Goal: Use online tool/utility: Utilize a website feature to perform a specific function

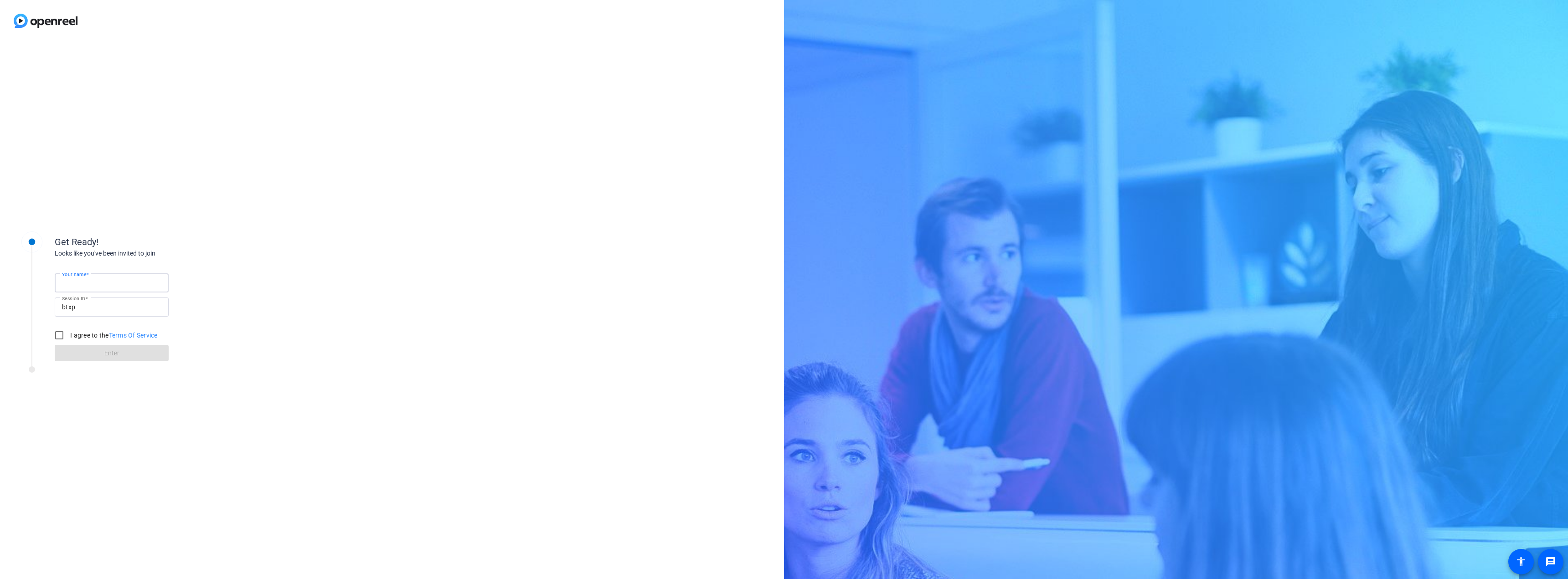
click at [122, 282] on input "Your name" at bounding box center [111, 283] width 99 height 11
type input "[PERSON_NAME]"
click at [57, 336] on input "I agree to the Terms Of Service" at bounding box center [59, 335] width 18 height 18
checkbox input "true"
click at [83, 358] on span at bounding box center [111, 353] width 114 height 22
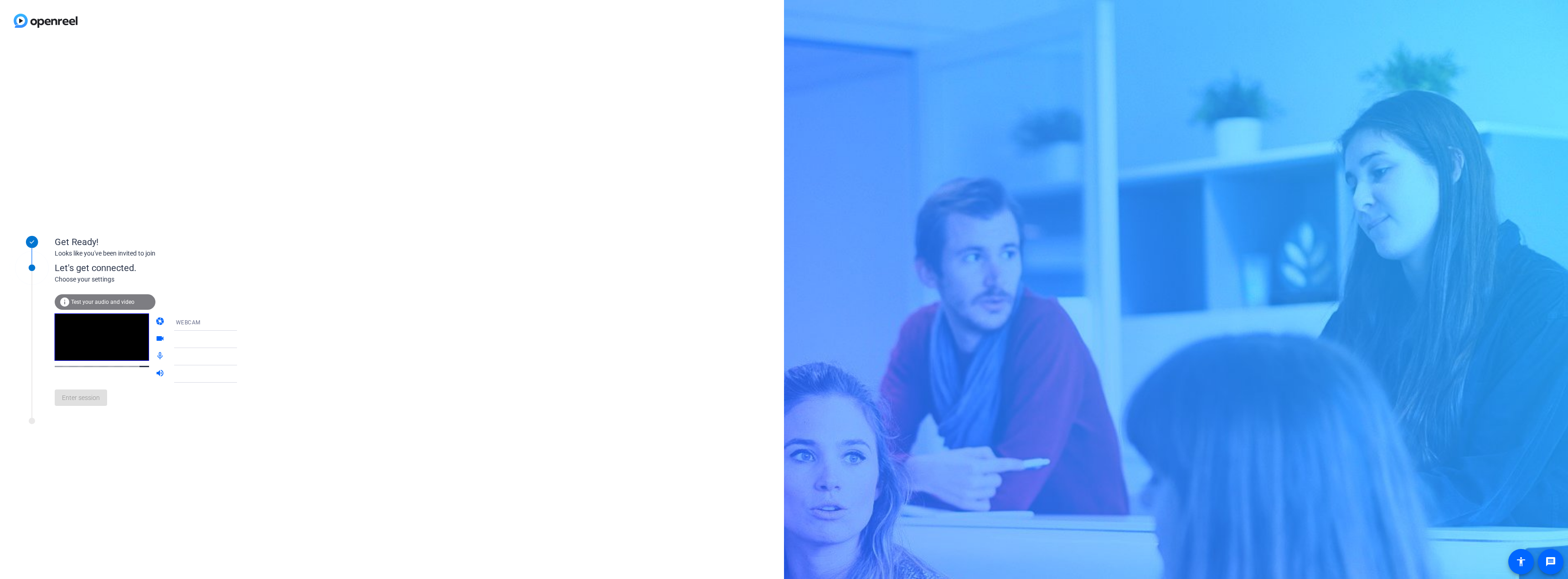
click at [104, 298] on div "info Test your audio and video" at bounding box center [105, 302] width 100 height 15
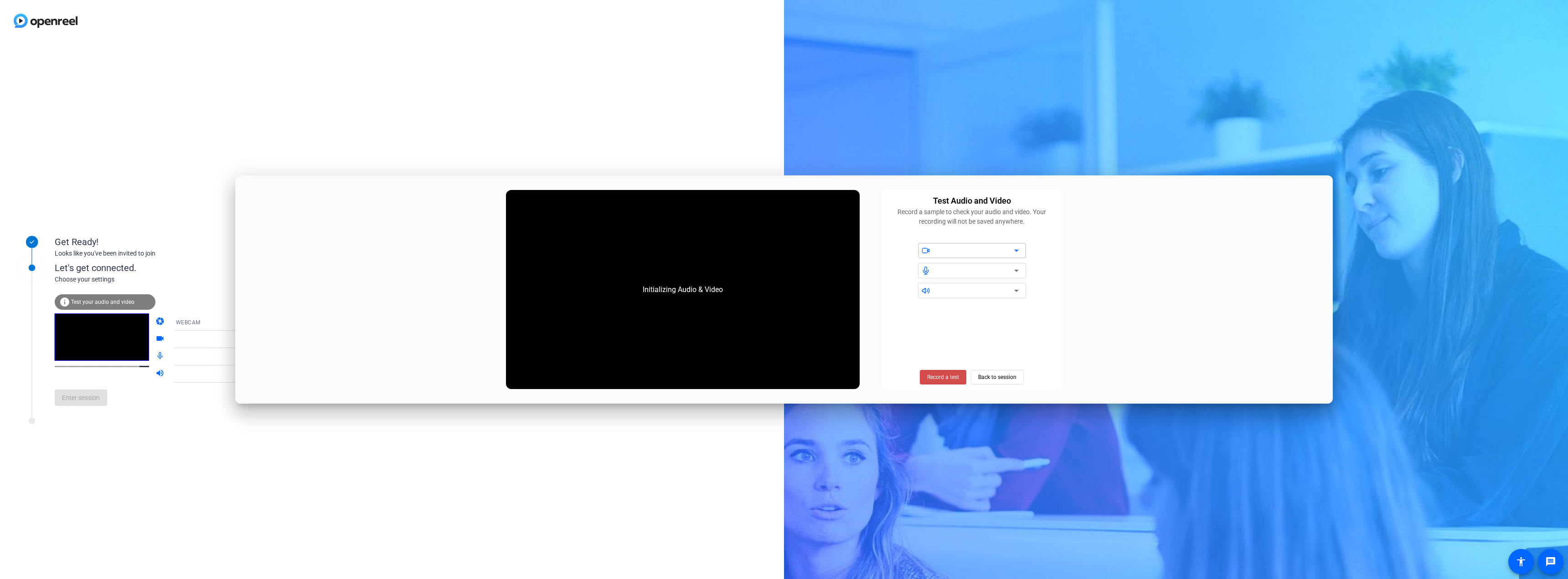
click at [932, 373] on span "Record a test" at bounding box center [943, 376] width 32 height 8
click at [950, 376] on span "Stop Testing (6s)" at bounding box center [943, 376] width 41 height 8
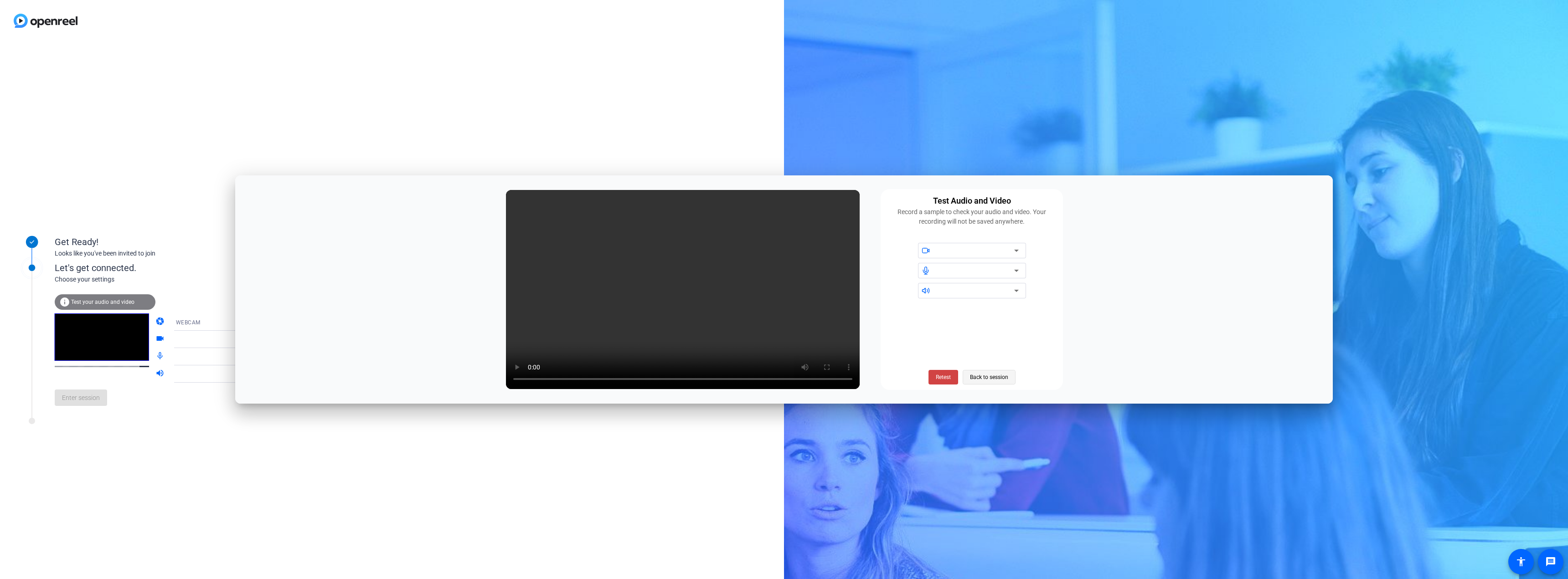
drag, startPoint x: 993, startPoint y: 378, endPoint x: 979, endPoint y: 380, distance: 14.1
click at [993, 378] on span "Back to session" at bounding box center [989, 377] width 38 height 17
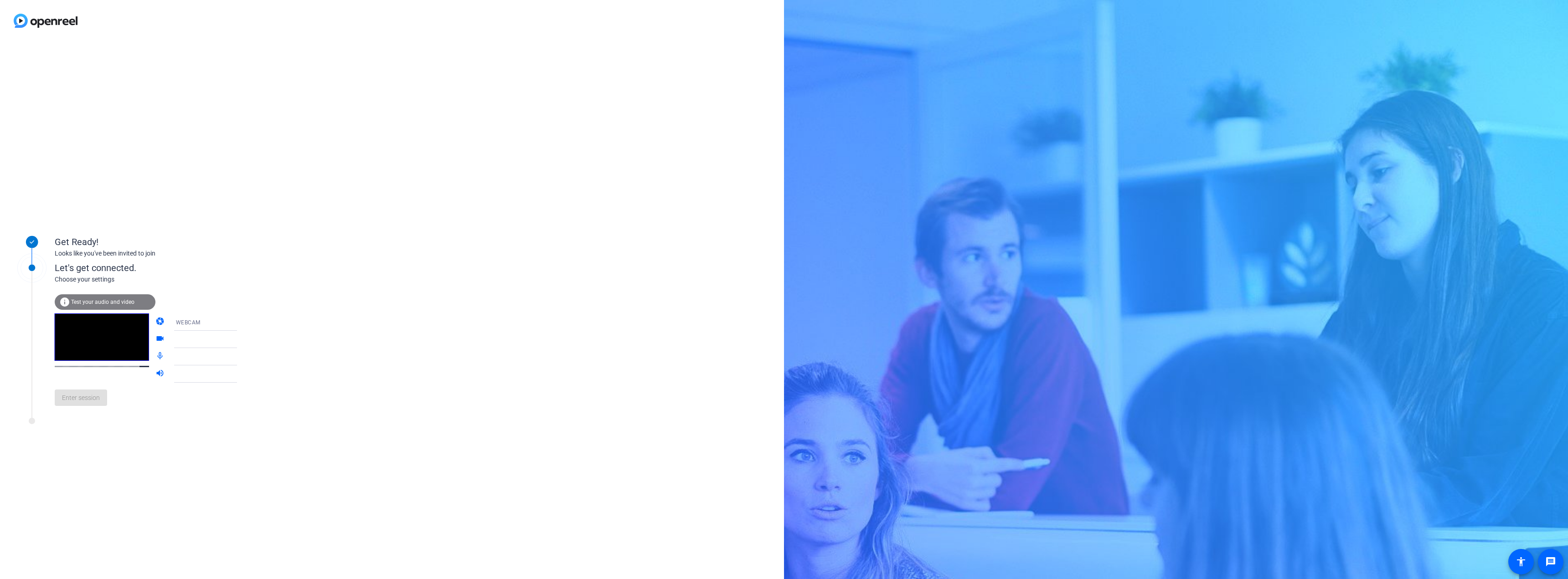
click at [180, 324] on span "WEBCAM" at bounding box center [188, 322] width 24 height 6
click at [187, 358] on span "DESKTOP" at bounding box center [175, 358] width 26 height 11
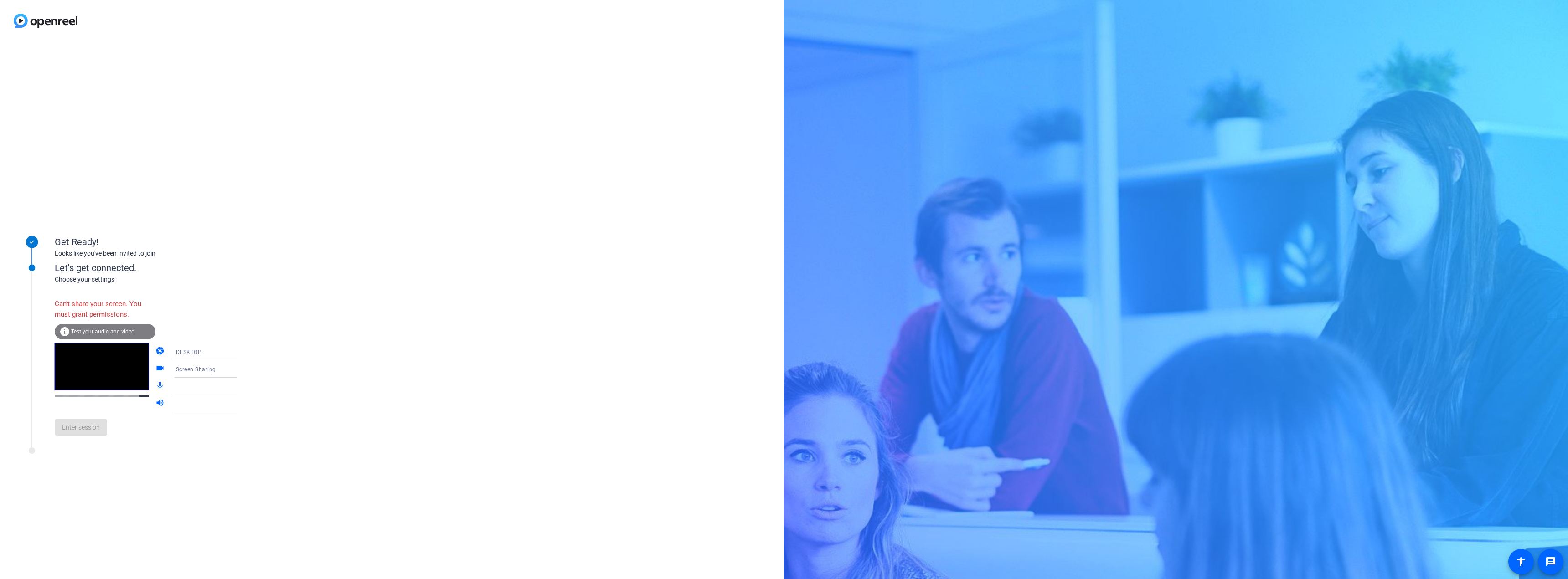
click at [194, 369] on span "Screen Sharing" at bounding box center [196, 369] width 40 height 6
click at [200, 351] on div at bounding box center [784, 290] width 1568 height 579
click at [200, 351] on div "DESKTOP" at bounding box center [210, 352] width 68 height 12
click at [194, 367] on mat-option "WEBCAM" at bounding box center [198, 369] width 78 height 18
click at [194, 367] on div at bounding box center [210, 369] width 68 height 11
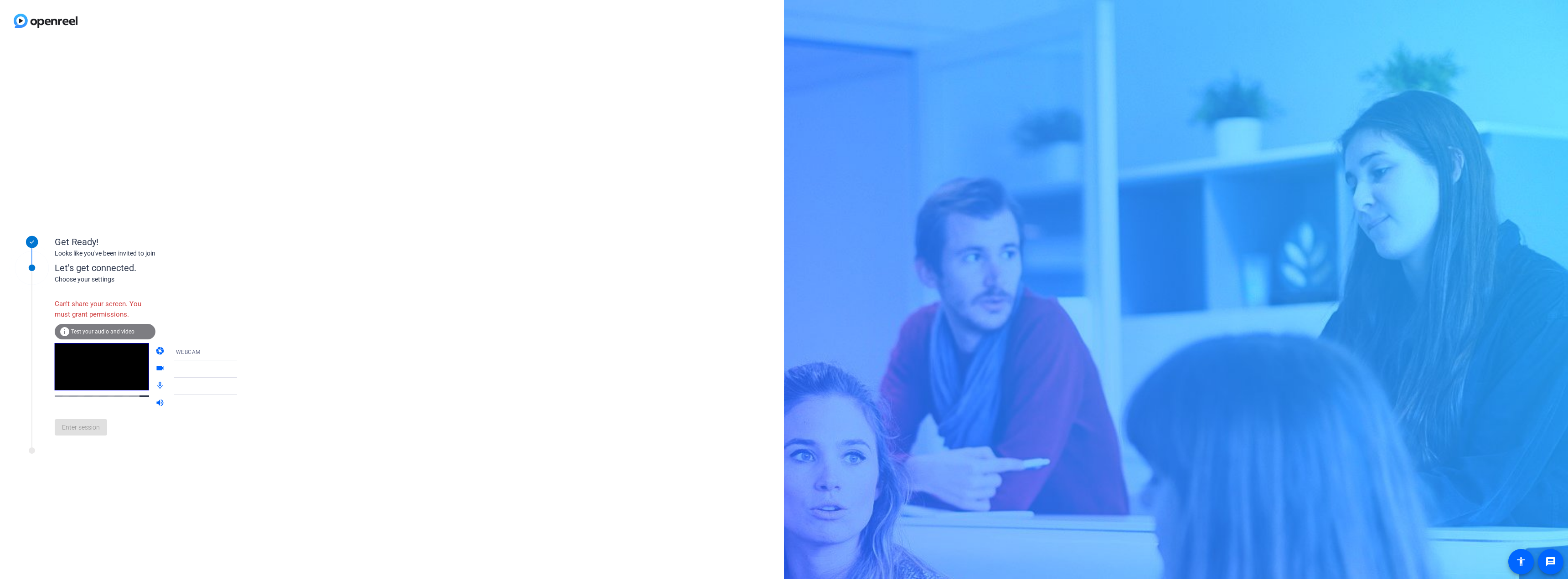
click at [240, 367] on icon at bounding box center [246, 369] width 11 height 11
click at [240, 371] on icon at bounding box center [246, 369] width 11 height 11
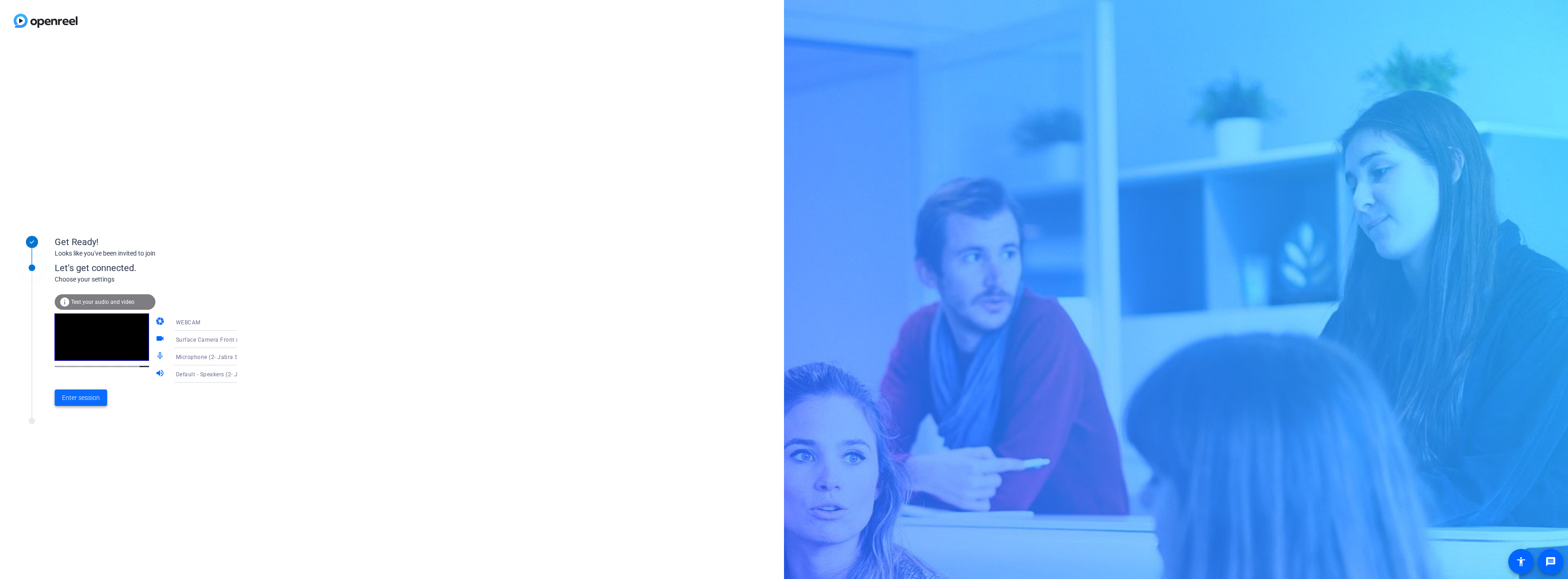
click at [84, 396] on span "Enter session" at bounding box center [81, 398] width 38 height 10
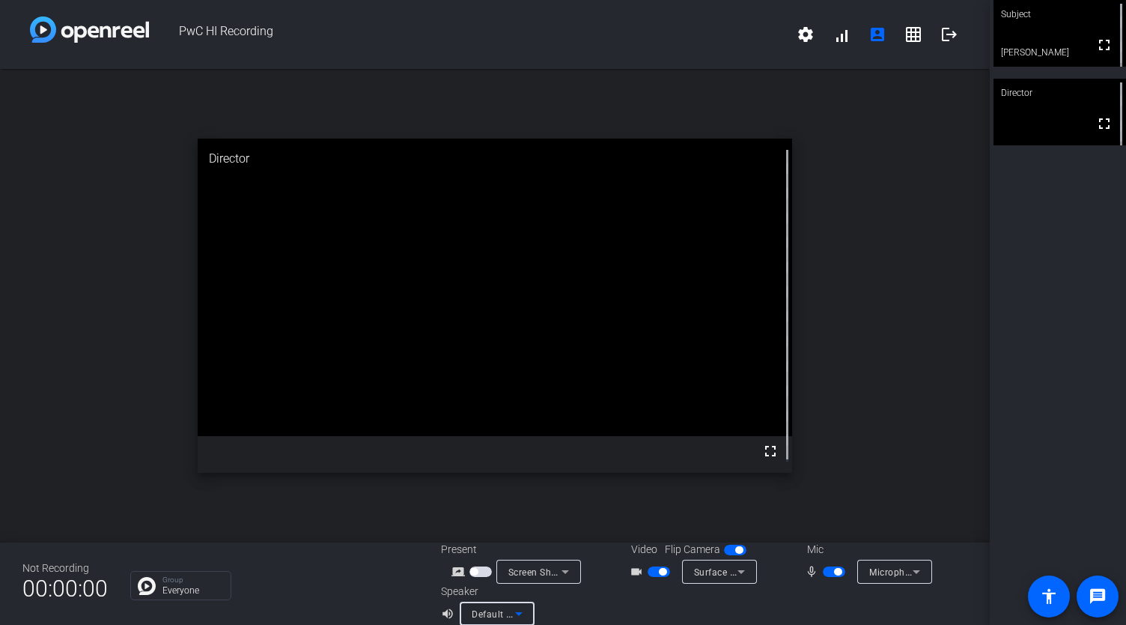
click at [500, 607] on div "Default - Speakers (2- Jabra SPEAK 510 USB)" at bounding box center [493, 613] width 43 height 19
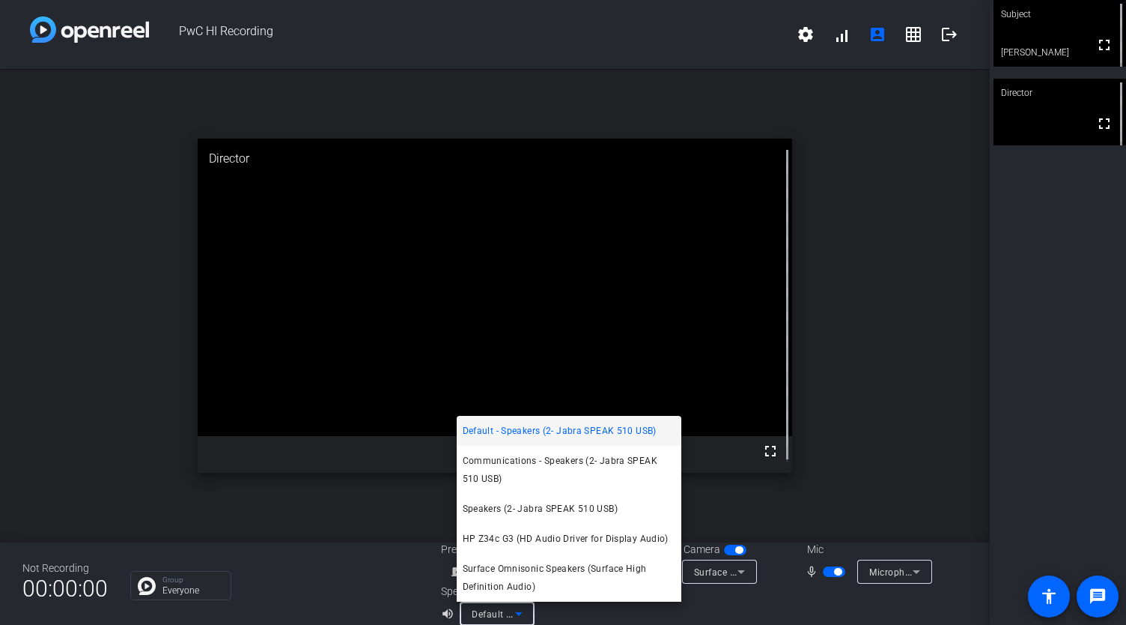
click at [881, 437] on div at bounding box center [563, 312] width 1126 height 625
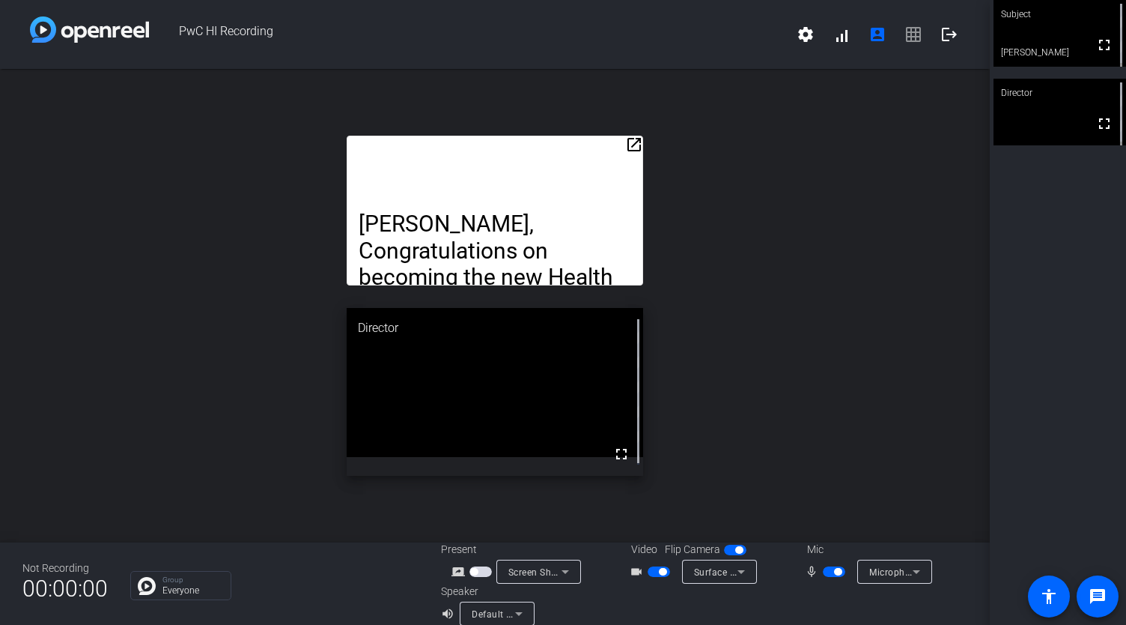
click at [628, 142] on mat-icon "open_in_new" at bounding box center [634, 145] width 18 height 18
